Goal: Find specific page/section: Find specific page/section

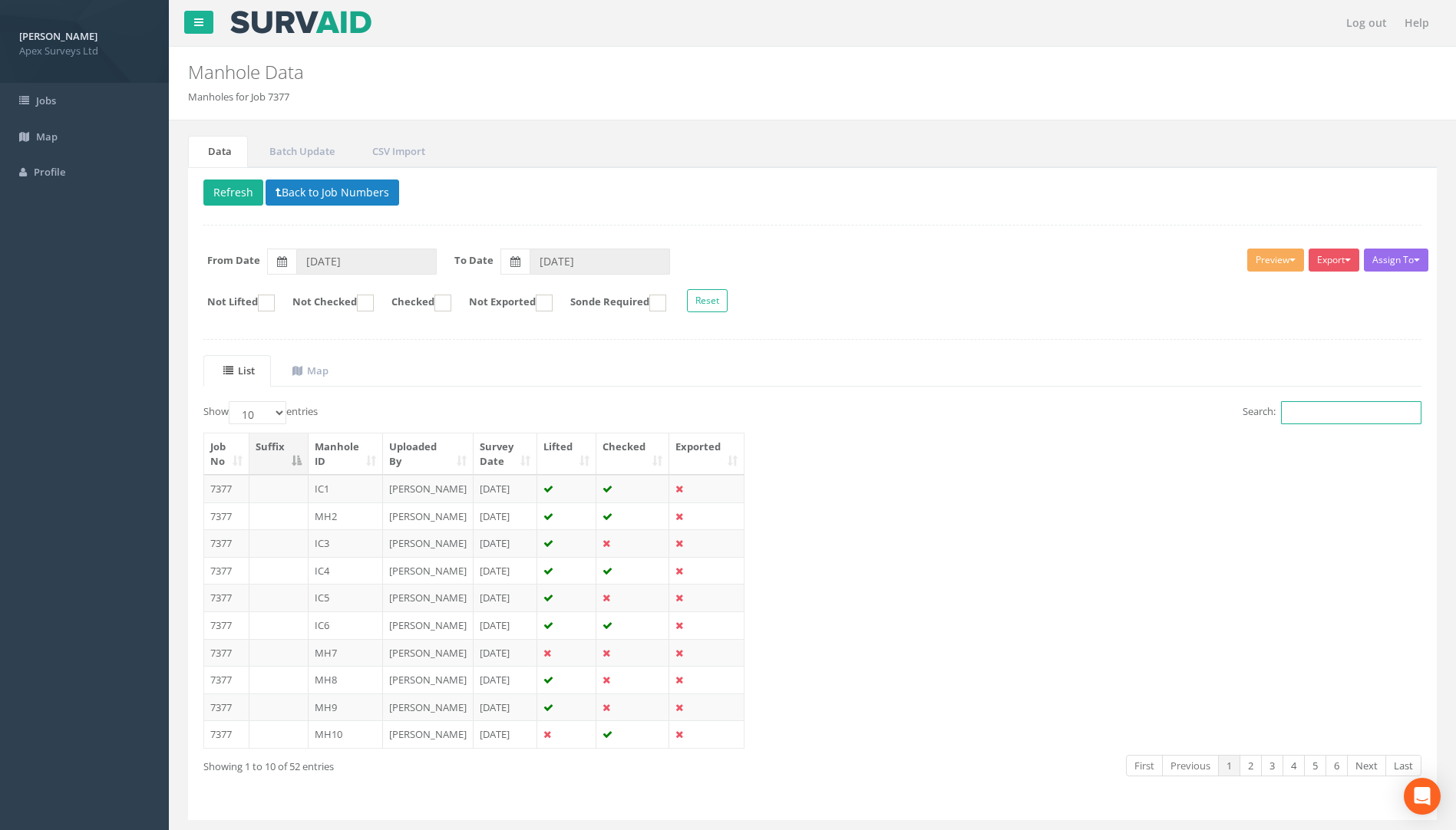
click at [1299, 409] on input "Search:" at bounding box center [1351, 413] width 140 height 23
click at [289, 193] on button "Back to Job Numbers" at bounding box center [332, 192] width 133 height 26
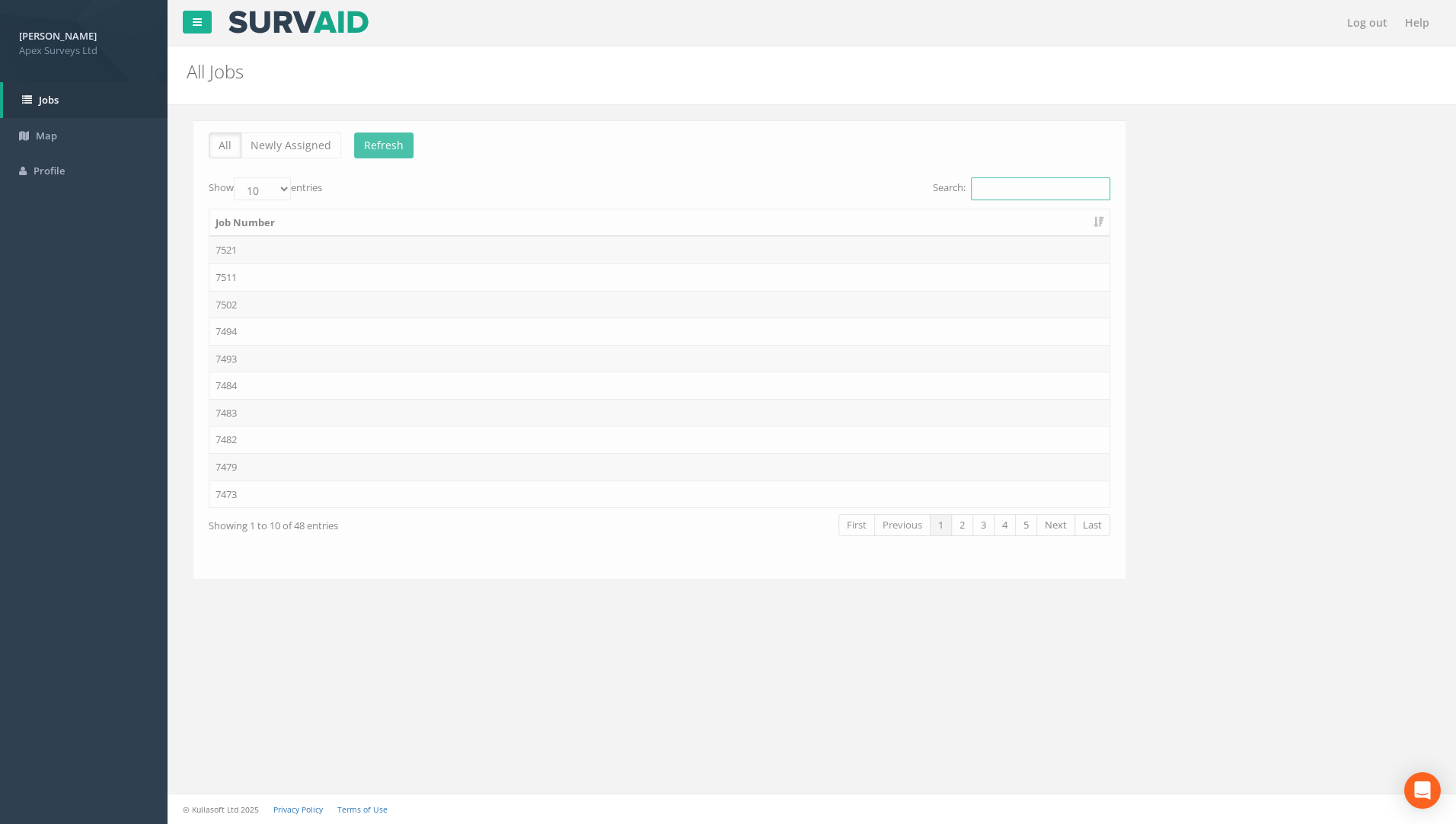
click at [995, 195] on input "Search:" at bounding box center [1033, 188] width 139 height 23
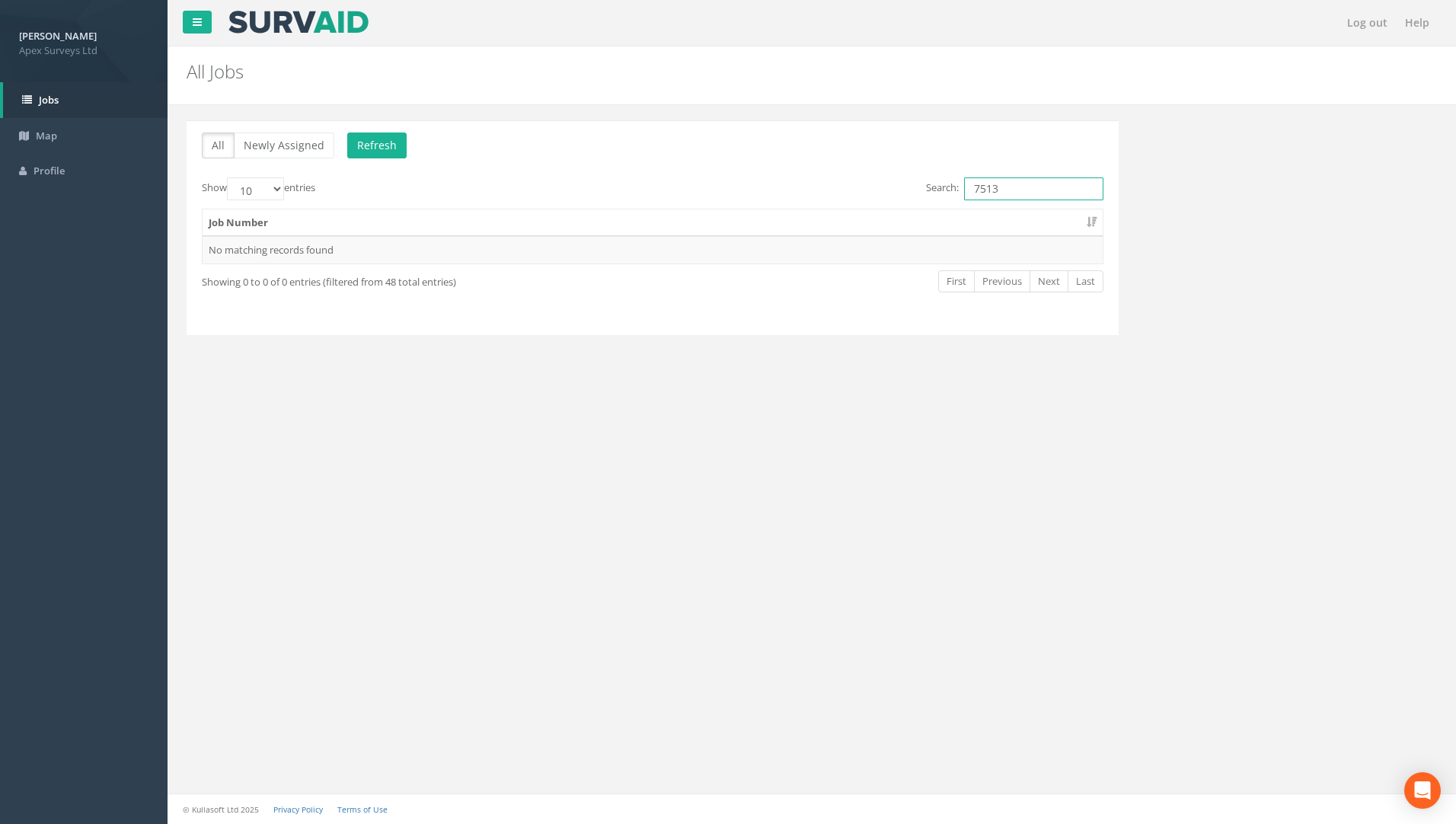
drag, startPoint x: 1003, startPoint y: 190, endPoint x: 979, endPoint y: 189, distance: 24.0
click at [979, 189] on input "7513" at bounding box center [1033, 188] width 139 height 23
type input "7479"
click at [280, 249] on td "7479" at bounding box center [652, 249] width 900 height 27
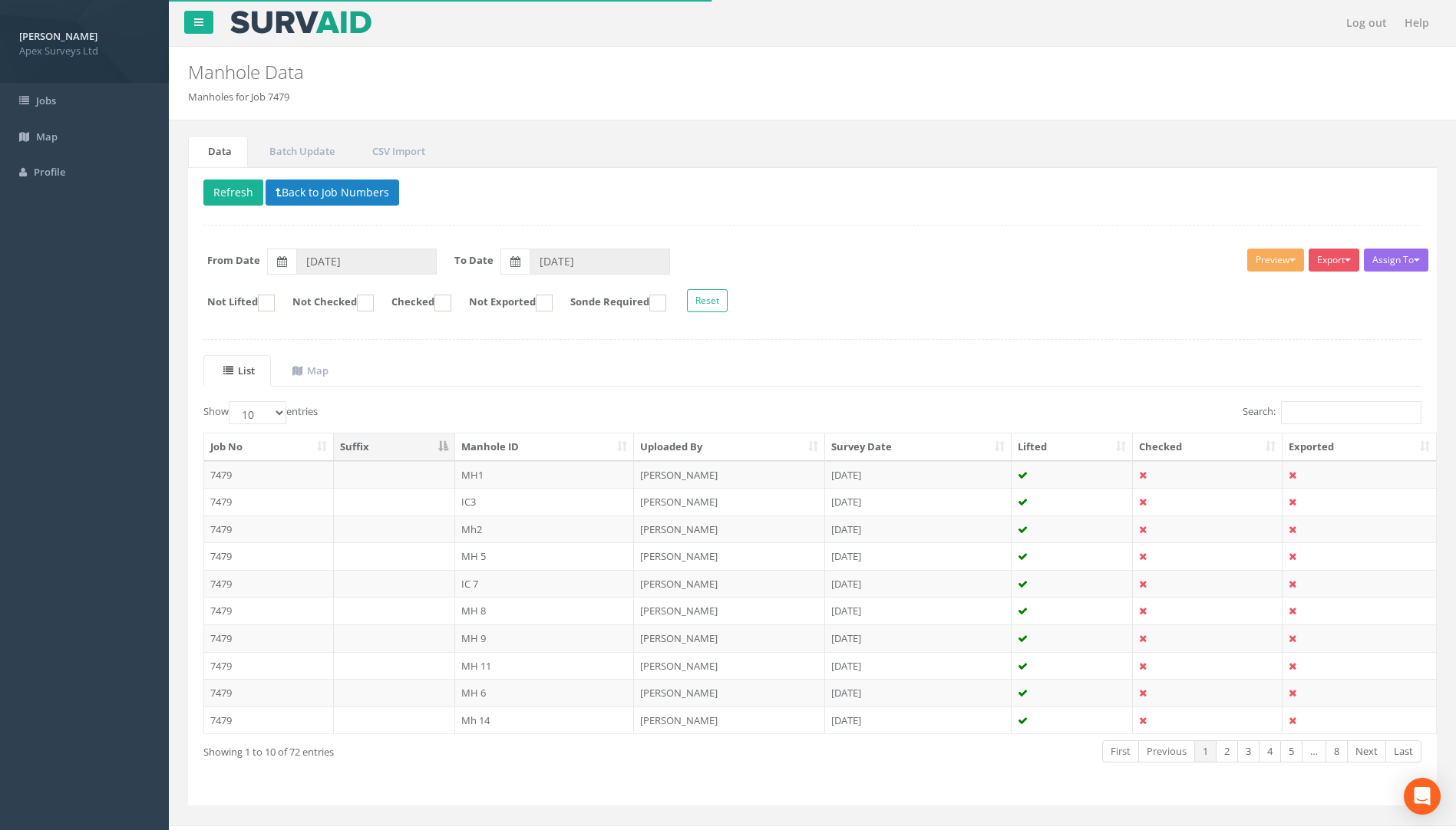
scroll to position [25, 0]
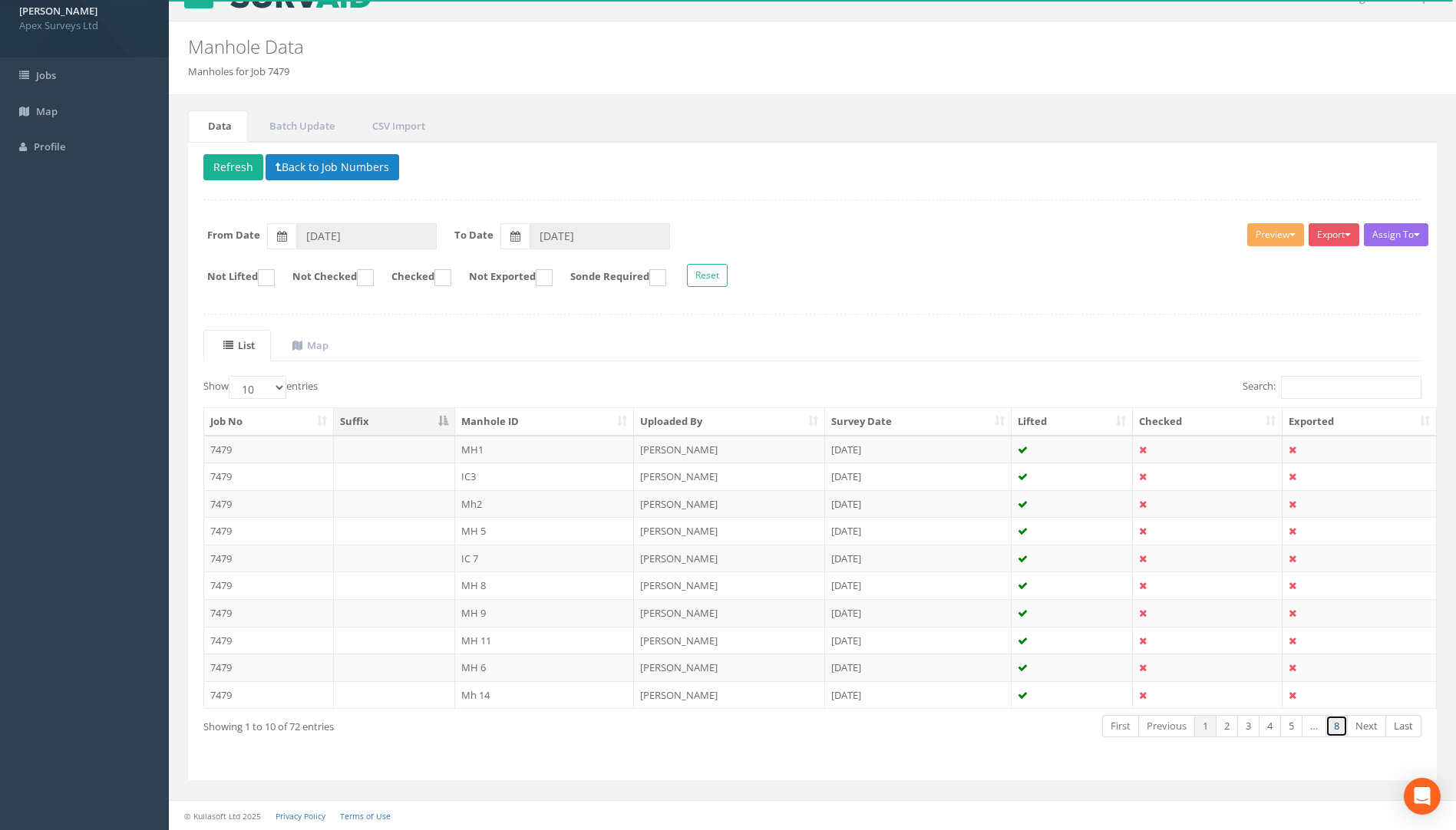
click at [1330, 726] on link "8" at bounding box center [1336, 726] width 22 height 22
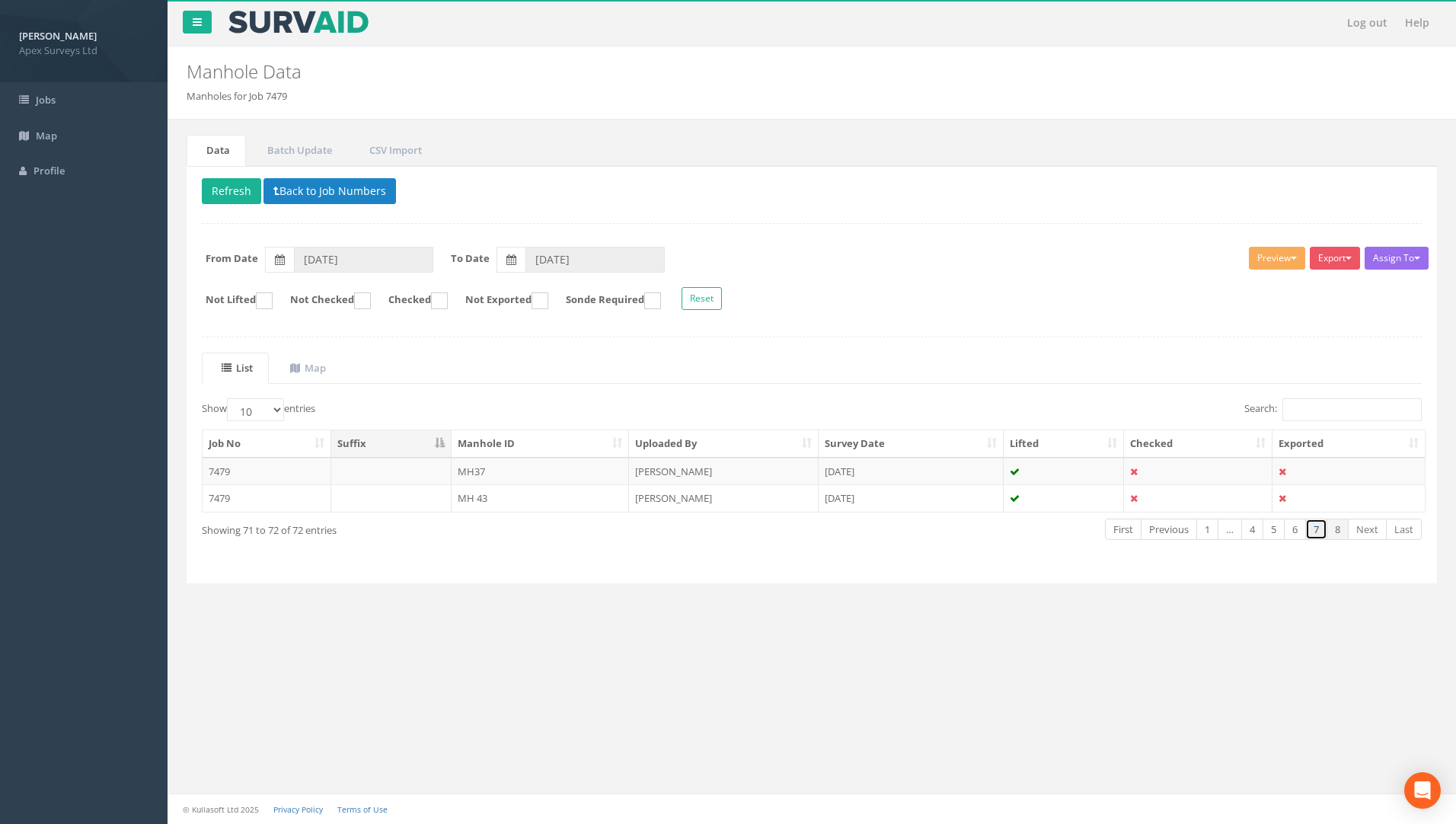
click at [1317, 526] on link "7" at bounding box center [1317, 530] width 22 height 22
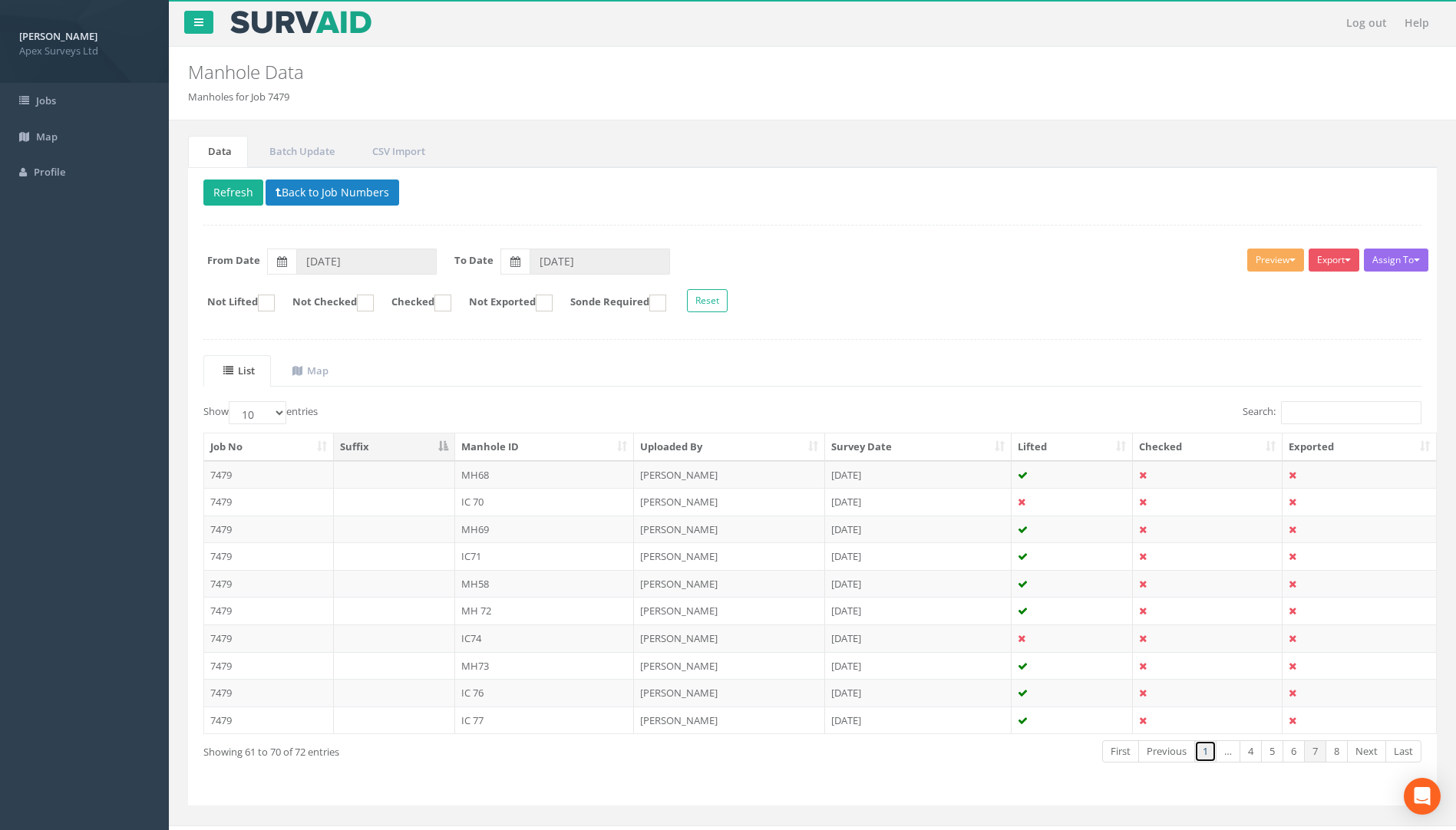
click at [1208, 759] on link "1" at bounding box center [1205, 752] width 22 height 22
click at [1244, 755] on link "3" at bounding box center [1248, 752] width 22 height 22
click at [1265, 755] on link "4" at bounding box center [1269, 752] width 22 height 22
